Goal: Transaction & Acquisition: Purchase product/service

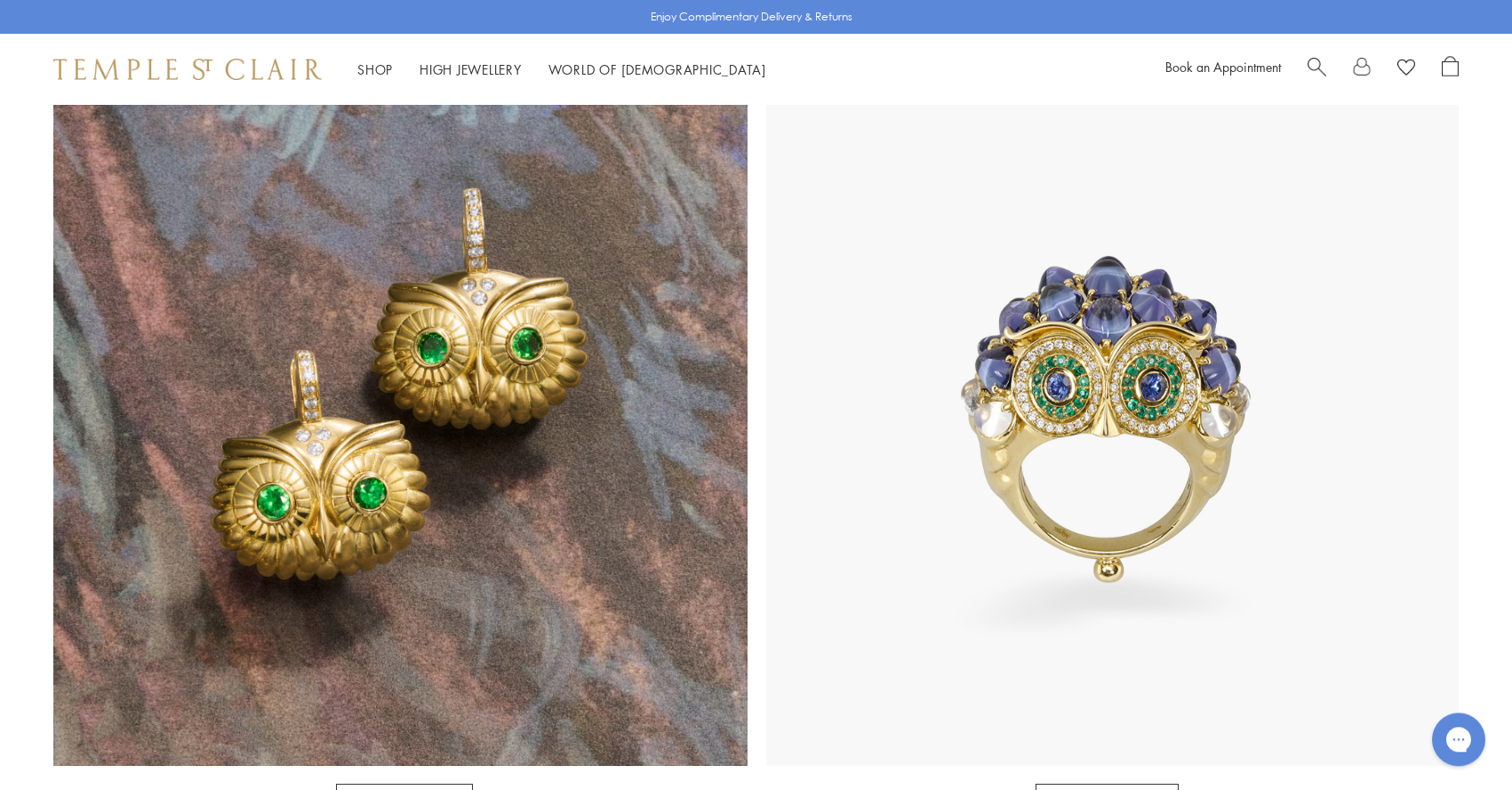
scroll to position [1706, 0]
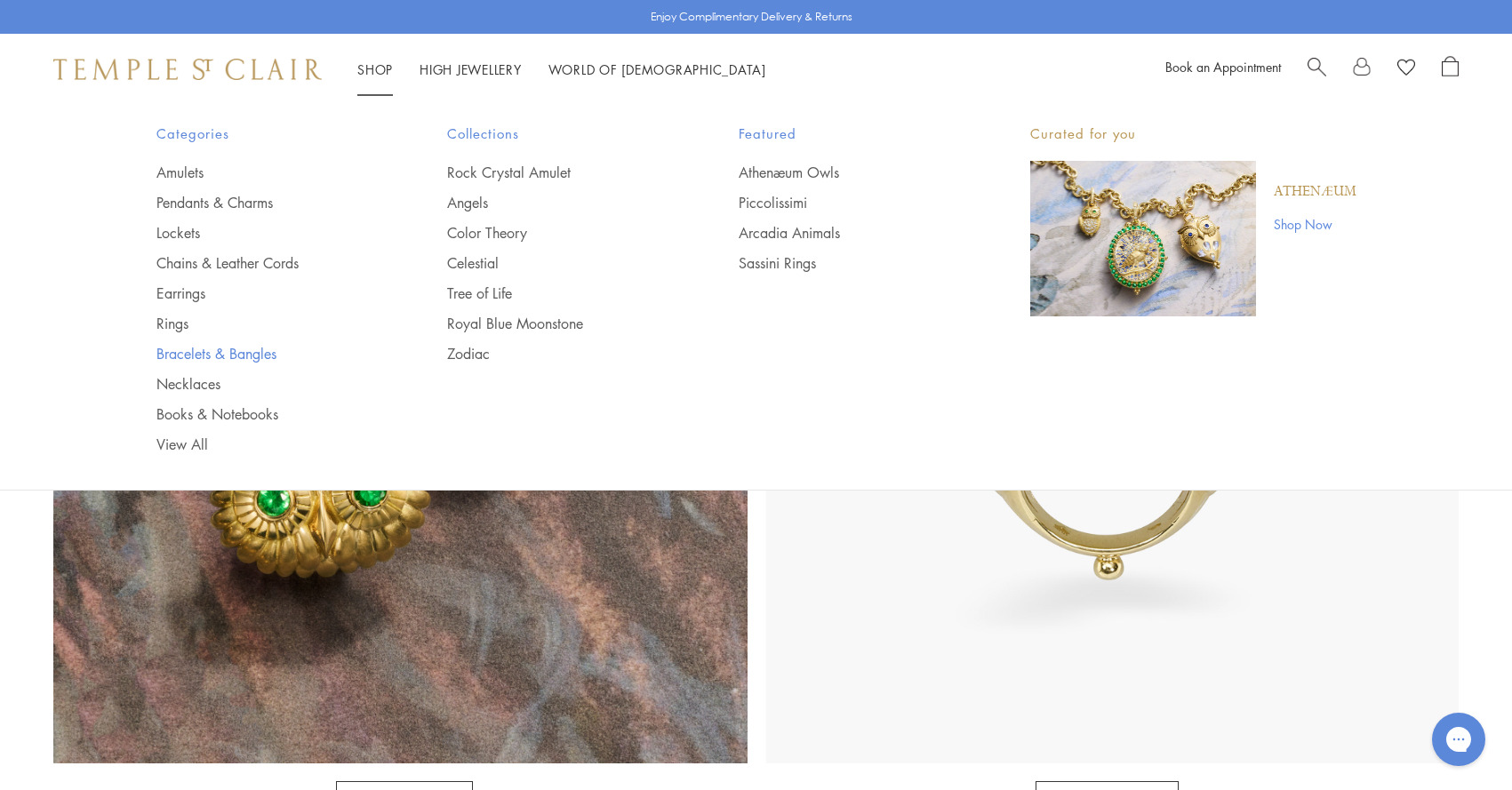
click at [211, 352] on link "Bracelets & Bangles" at bounding box center [266, 353] width 221 height 20
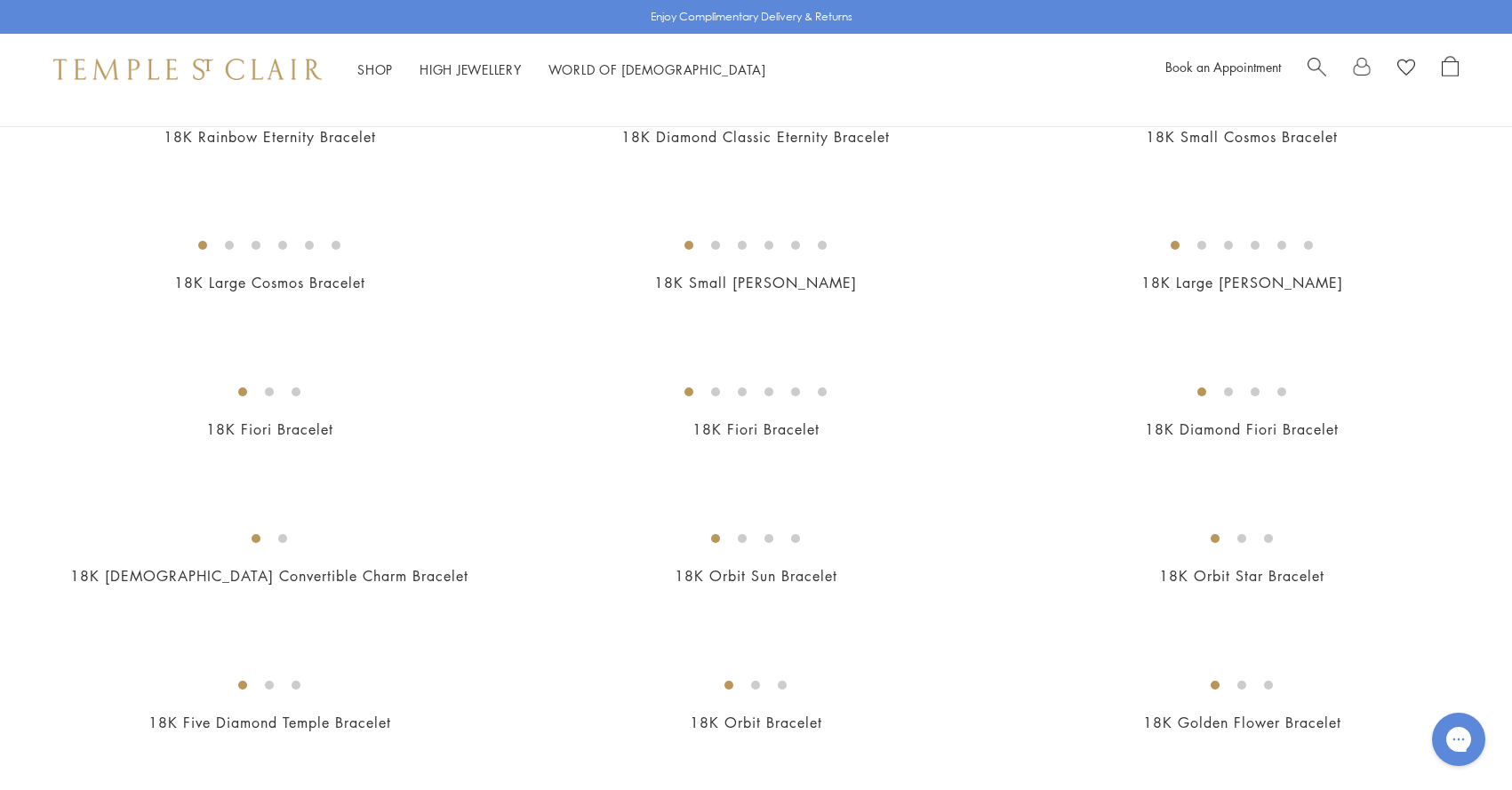
scroll to position [256, 0]
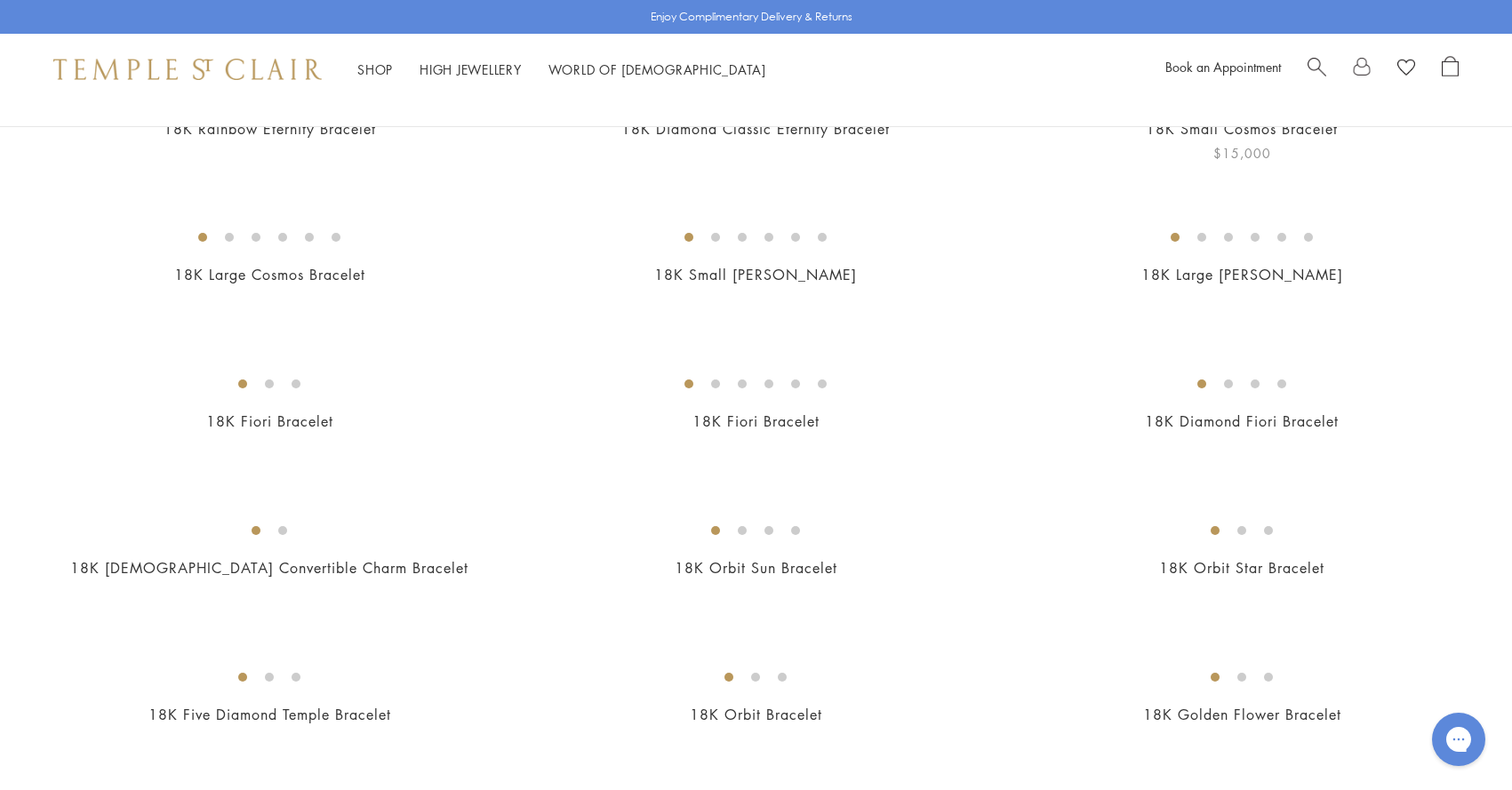
click at [0, 0] on img at bounding box center [0, 0] width 0 height 0
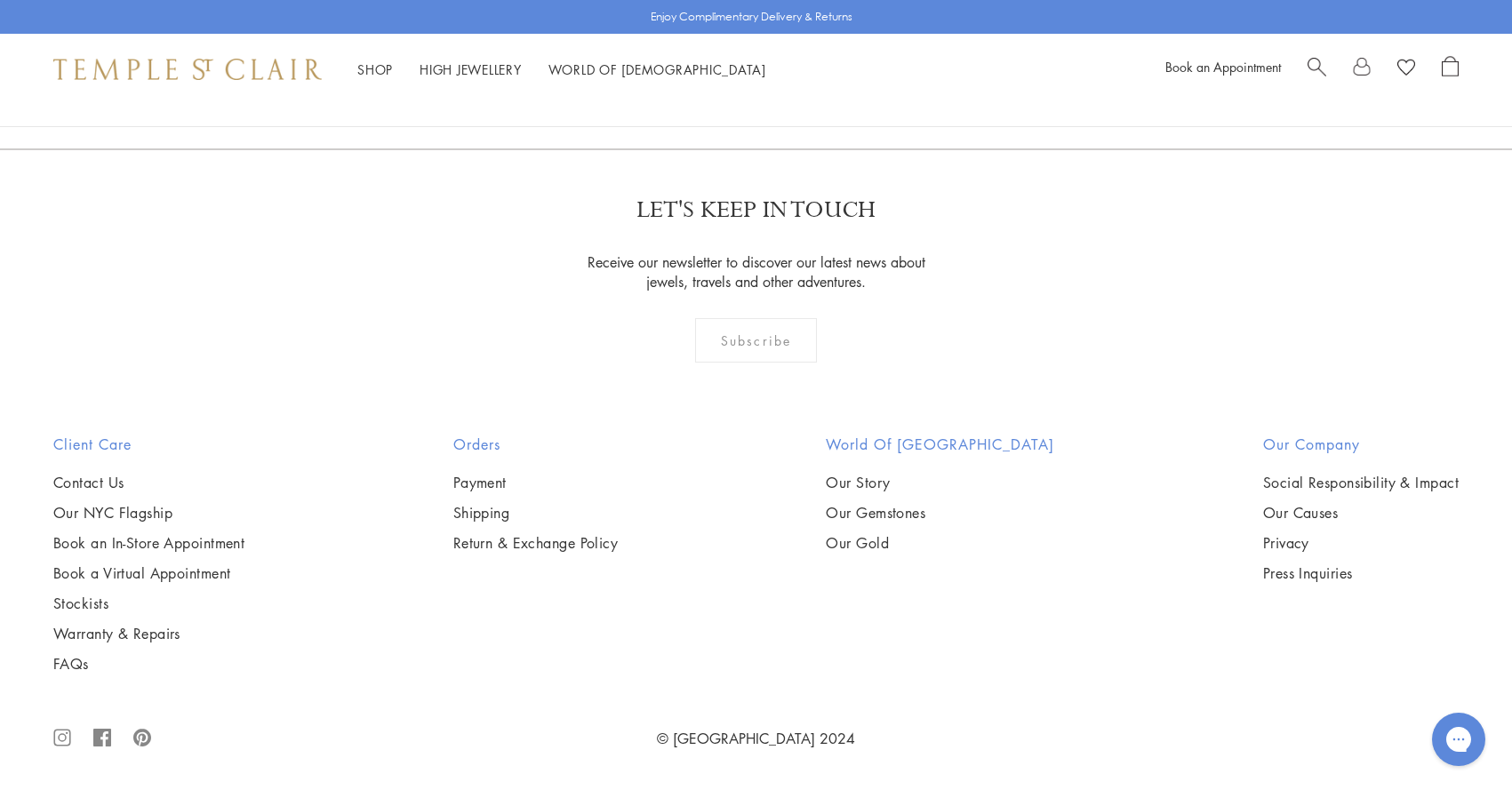
scroll to position [3625, 0]
click at [0, 0] on img at bounding box center [0, 0] width 0 height 0
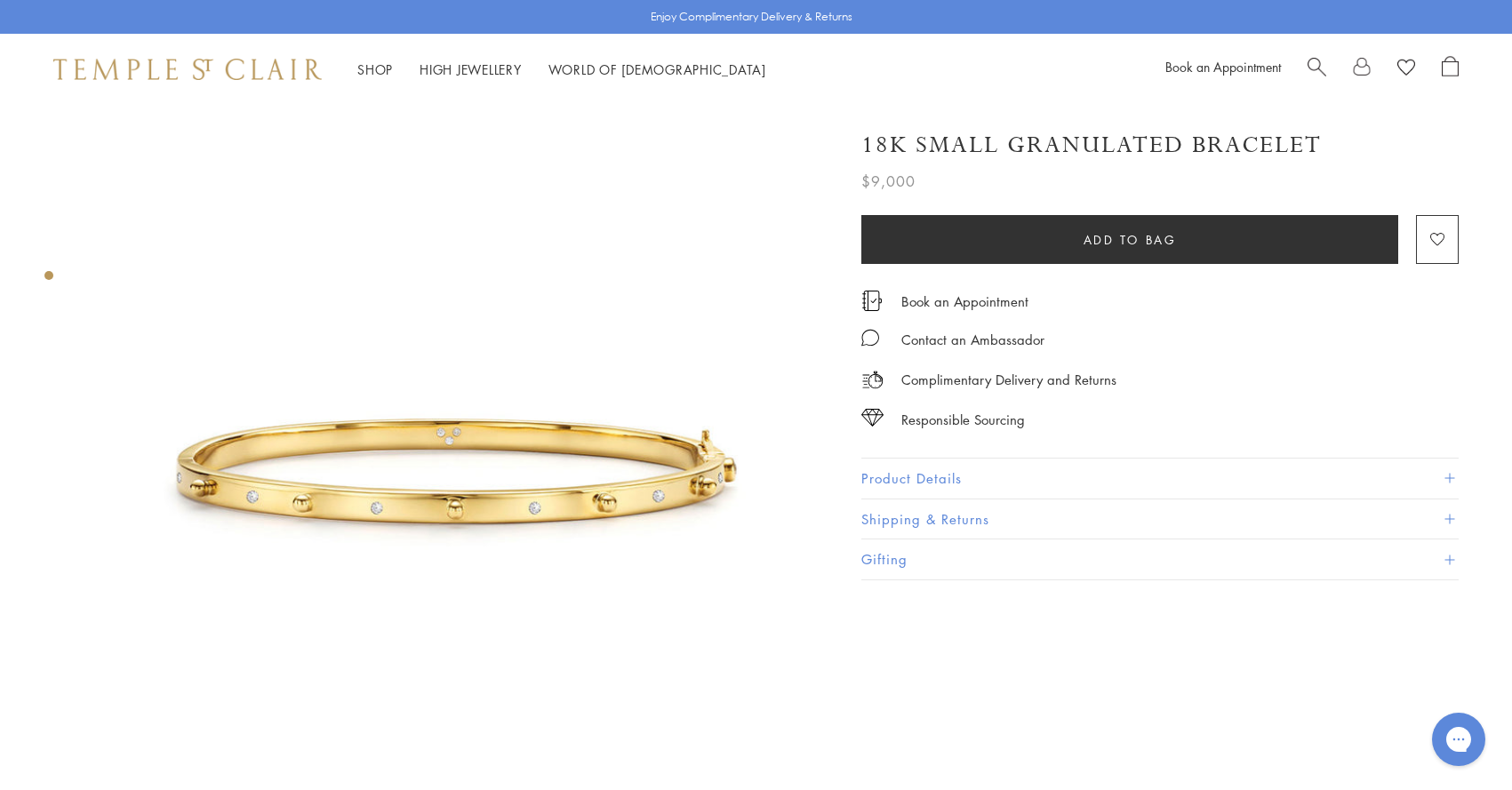
click at [887, 445] on div "18K Small Granulated Bracelet $9,000 The 18K Small Granulated Bracelet finds br…" at bounding box center [1161, 346] width 598 height 468
click at [889, 468] on button "Product Details" at bounding box center [1161, 478] width 598 height 40
